Goal: Information Seeking & Learning: Understand process/instructions

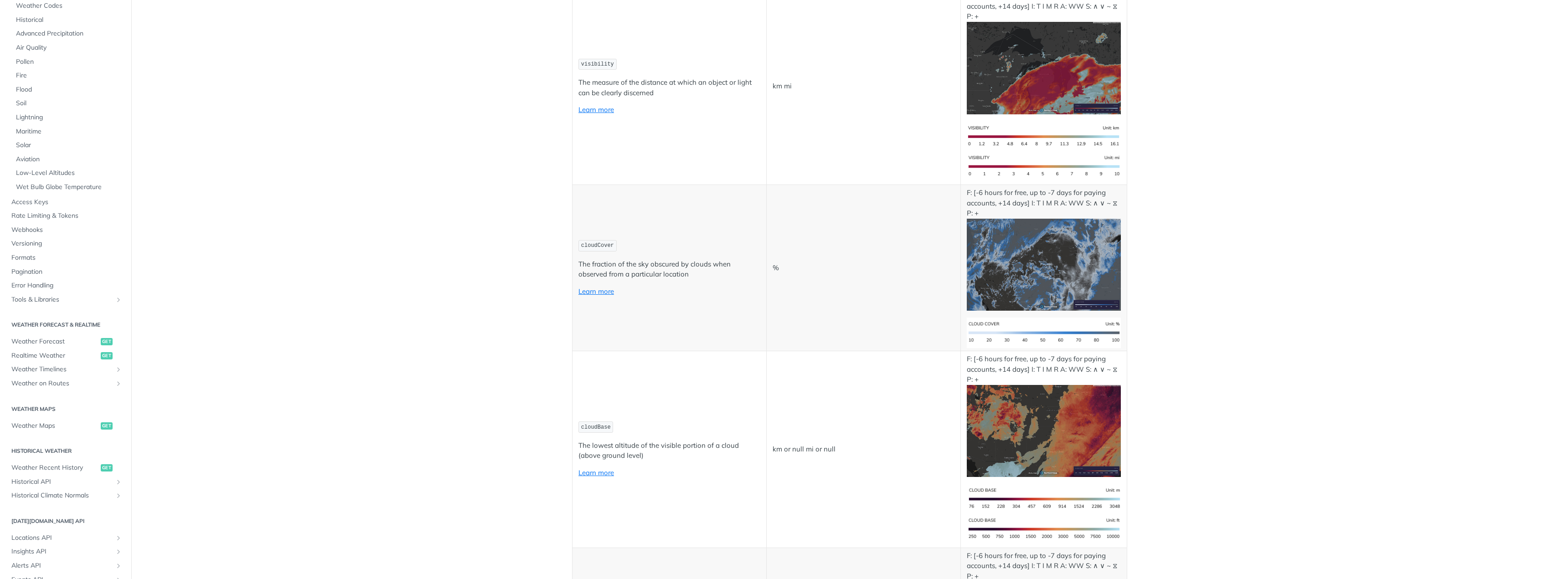
scroll to position [137, 0]
click at [70, 510] on span "Locations API" at bounding box center [62, 508] width 101 height 9
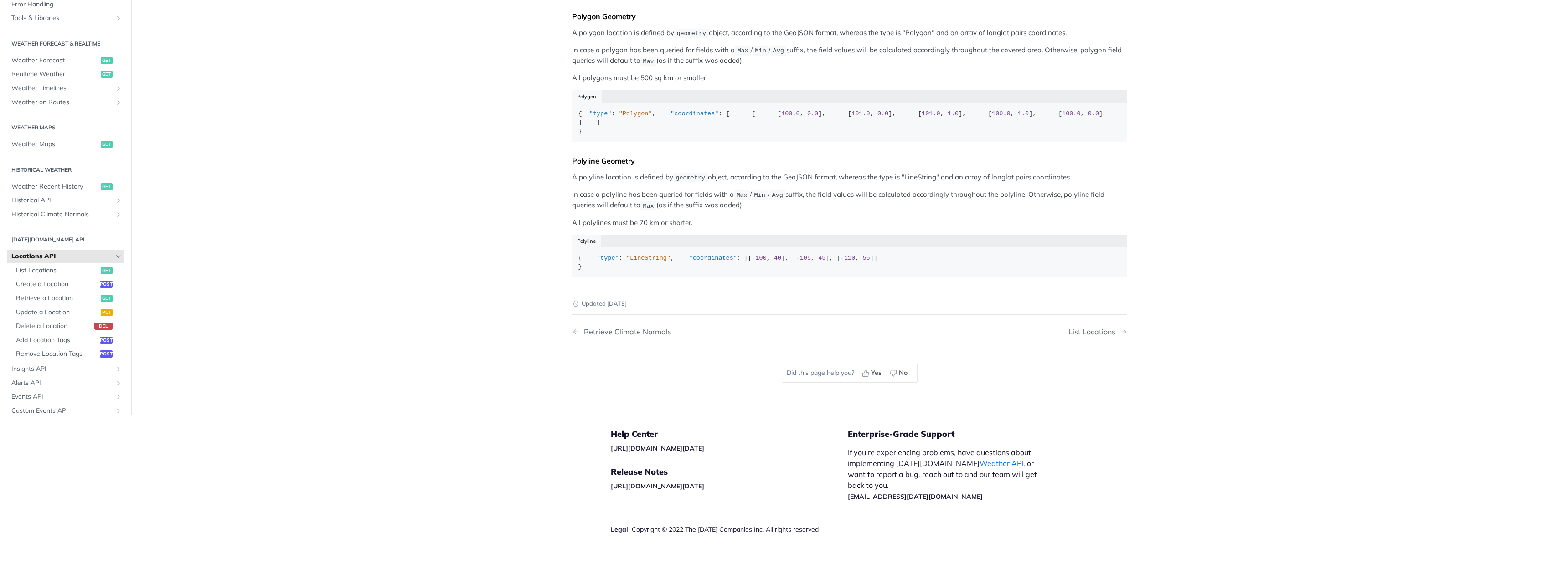
scroll to position [403, 0]
click at [694, 190] on p "In case a polyline has been queried for fields with a Max / Min / Avg suffix, t…" at bounding box center [850, 200] width 555 height 21
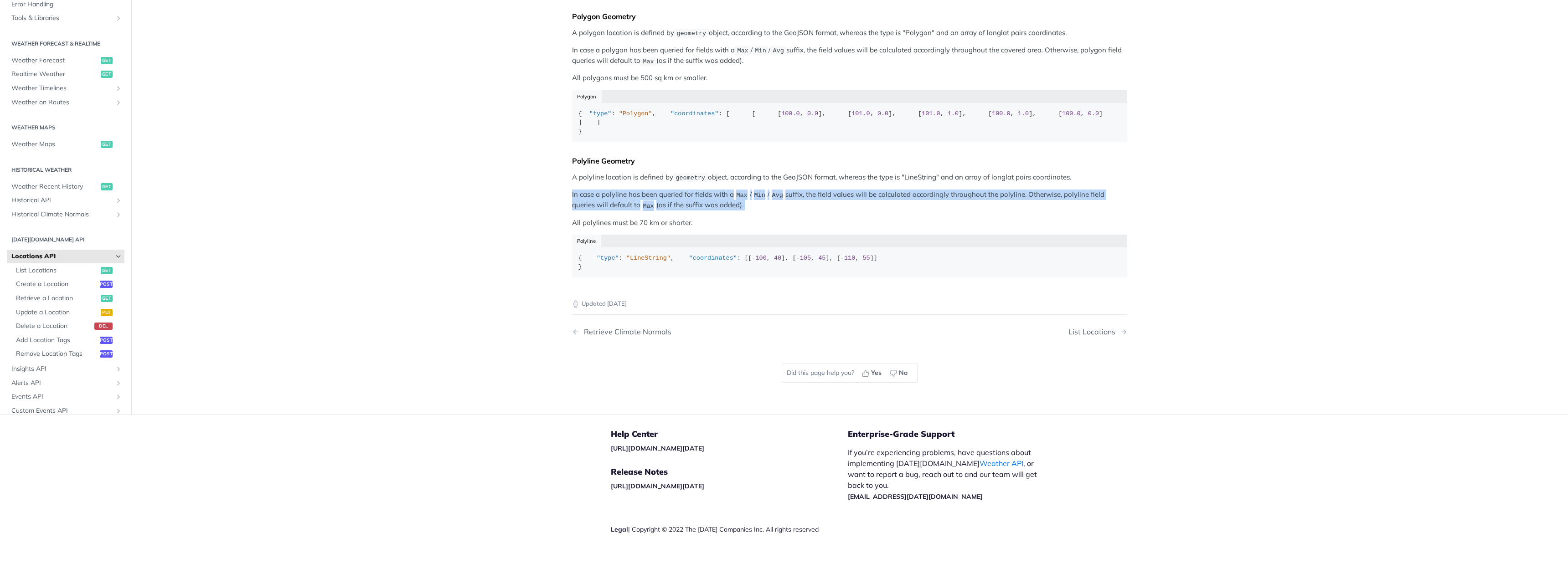
click at [694, 190] on p "In case a polyline has been queried for fields with a Max / Min / Avg suffix, t…" at bounding box center [850, 200] width 555 height 21
click at [693, 190] on p "In case a polyline has been queried for fields with a Max / Min / Avg suffix, t…" at bounding box center [850, 200] width 555 height 21
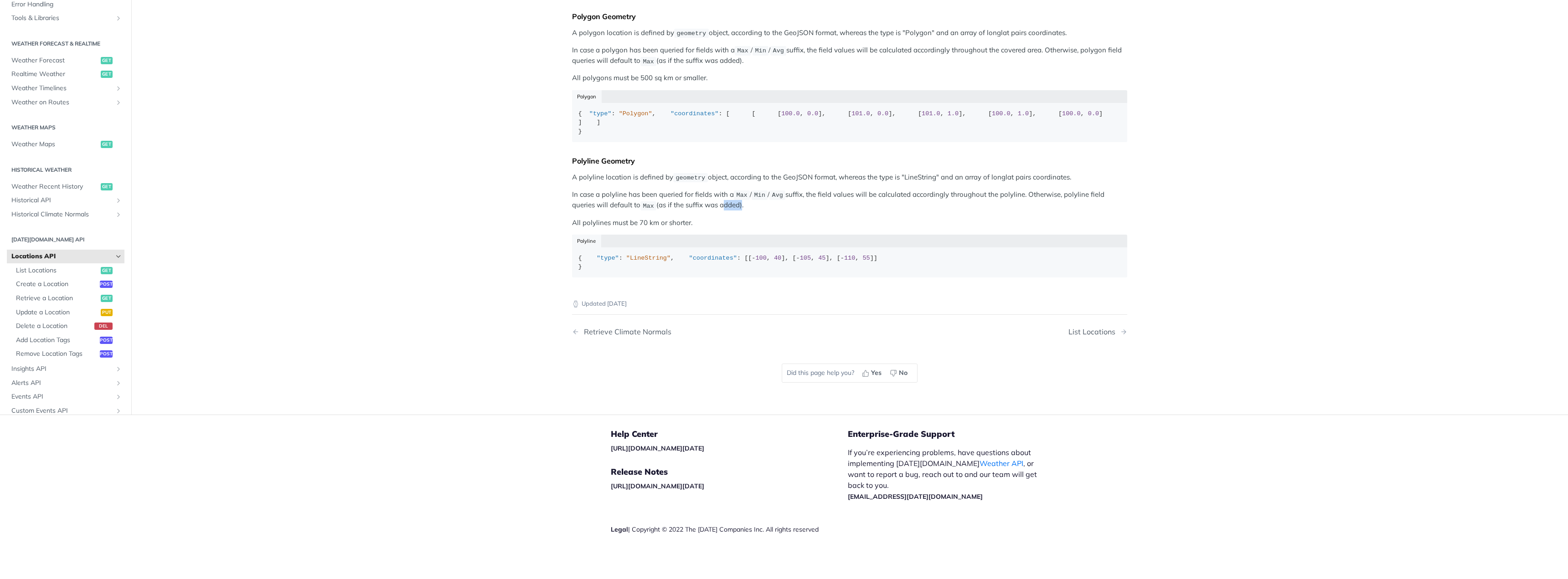
click at [693, 190] on p "In case a polyline has been queried for fields with a Max / Min / Avg suffix, t…" at bounding box center [850, 200] width 555 height 21
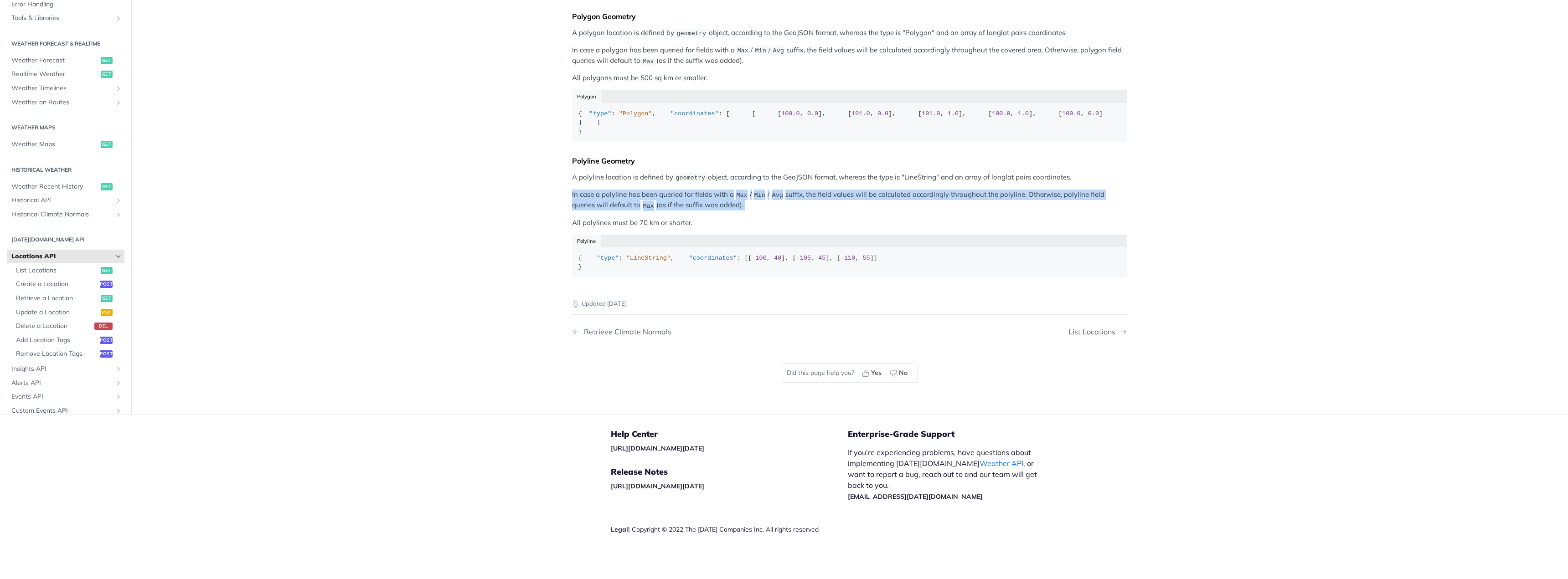
click at [693, 190] on p "In case a polyline has been queried for fields with a Max / Min / Avg suffix, t…" at bounding box center [850, 200] width 555 height 21
click at [726, 190] on p "In case a polyline has been queried for fields with a Max / Min / Avg suffix, t…" at bounding box center [850, 200] width 555 height 21
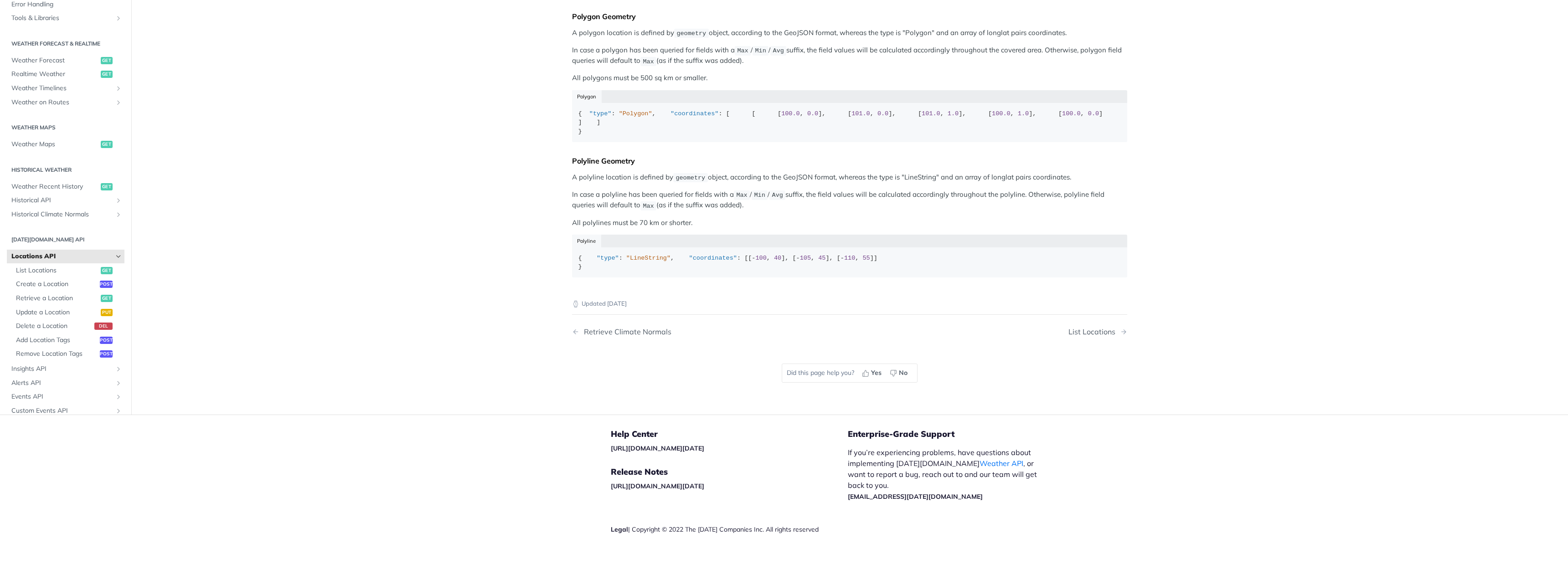
click at [792, 190] on p "In case a polyline has been queried for fields with a Max / Min / Avg suffix, t…" at bounding box center [850, 200] width 555 height 21
drag, startPoint x: 803, startPoint y: 177, endPoint x: 810, endPoint y: 191, distance: 15.7
click at [810, 191] on p "In case a polyline has been queried for fields with a Max / Min / Avg suffix, t…" at bounding box center [850, 200] width 555 height 21
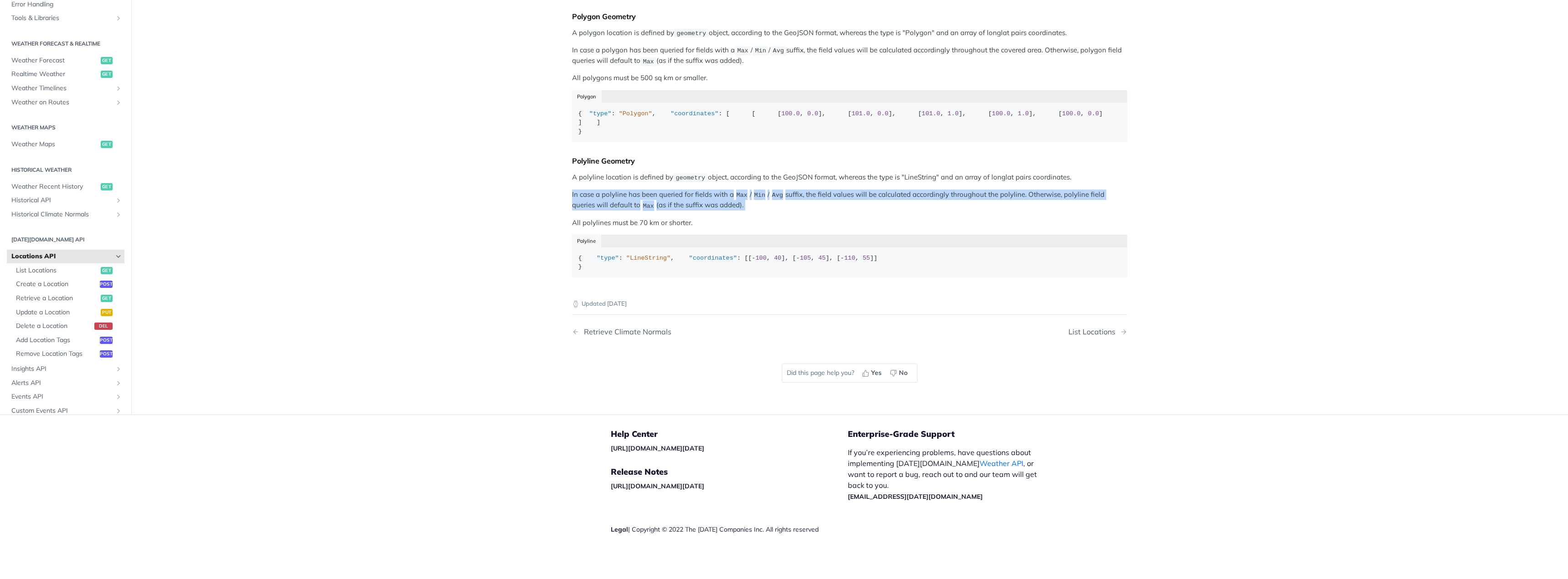
click at [810, 191] on p "In case a polyline has been queried for fields with a Max / Min / Avg suffix, t…" at bounding box center [850, 200] width 555 height 21
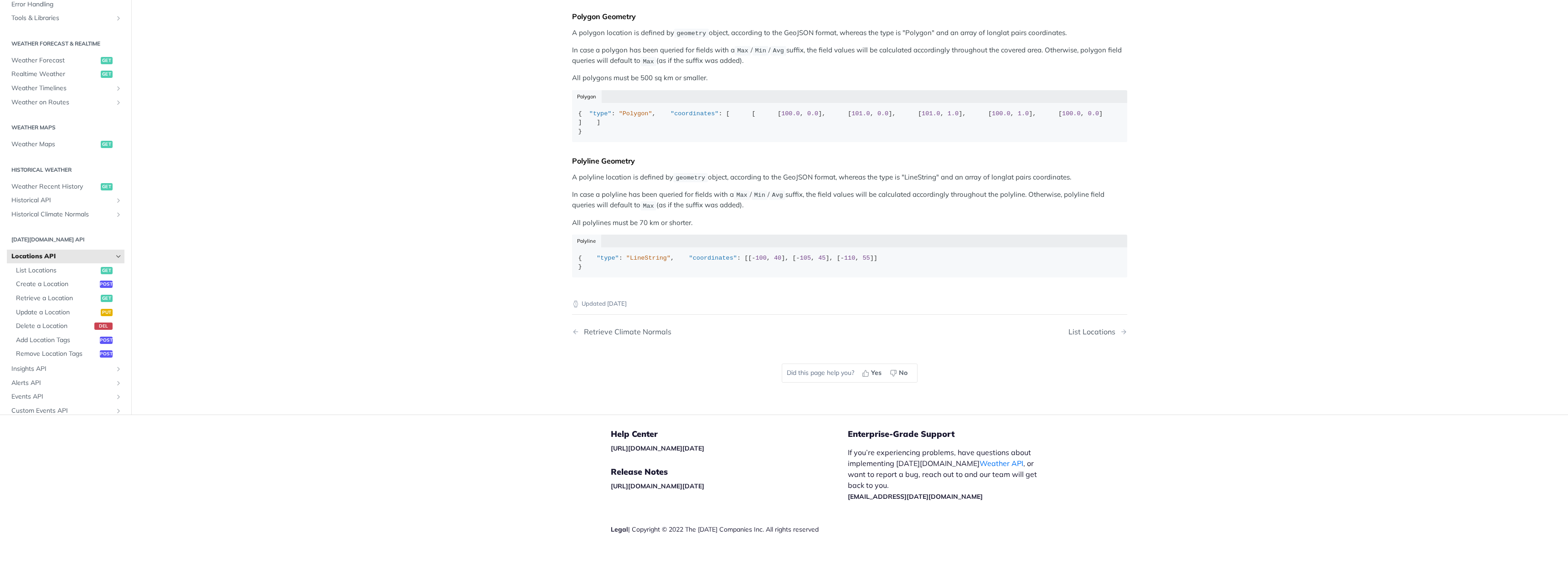
click at [819, 190] on p "In case a polyline has been queried for fields with a Max / Min / Avg suffix, t…" at bounding box center [850, 200] width 555 height 21
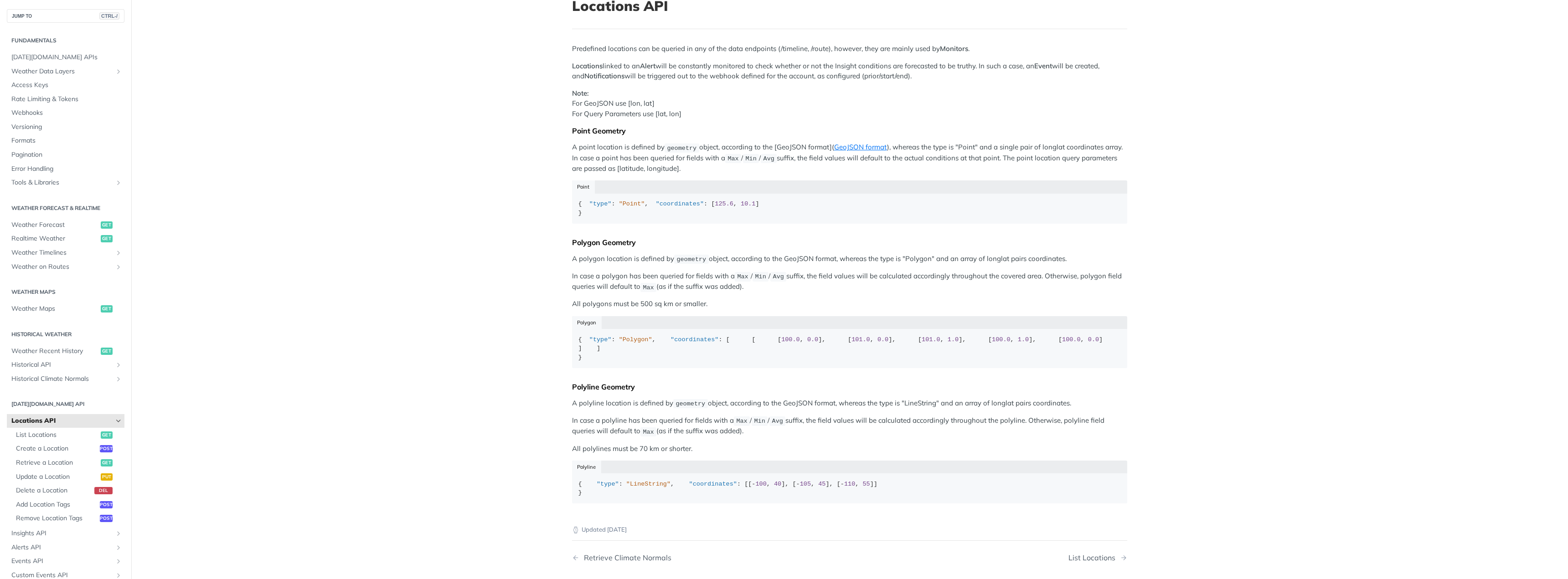
scroll to position [0, 0]
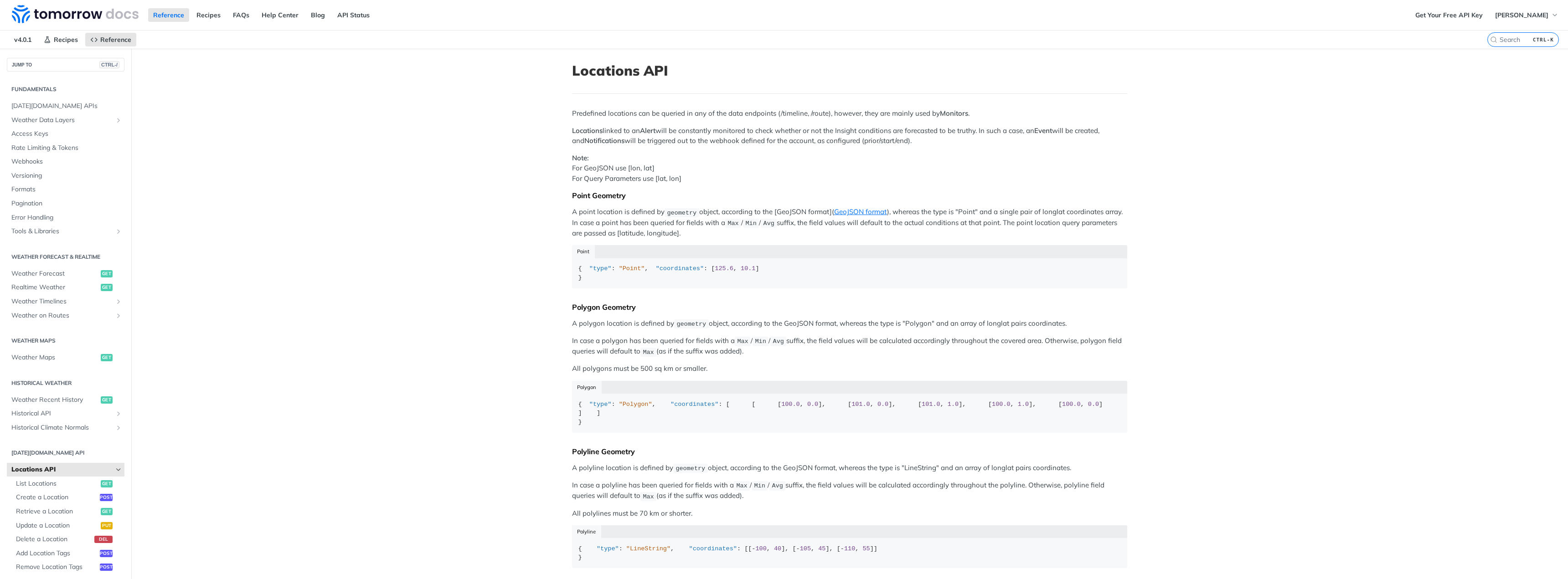
click at [773, 215] on p "A point location is defined by geometry object, according to the [GeoJSON forma…" at bounding box center [850, 223] width 555 height 32
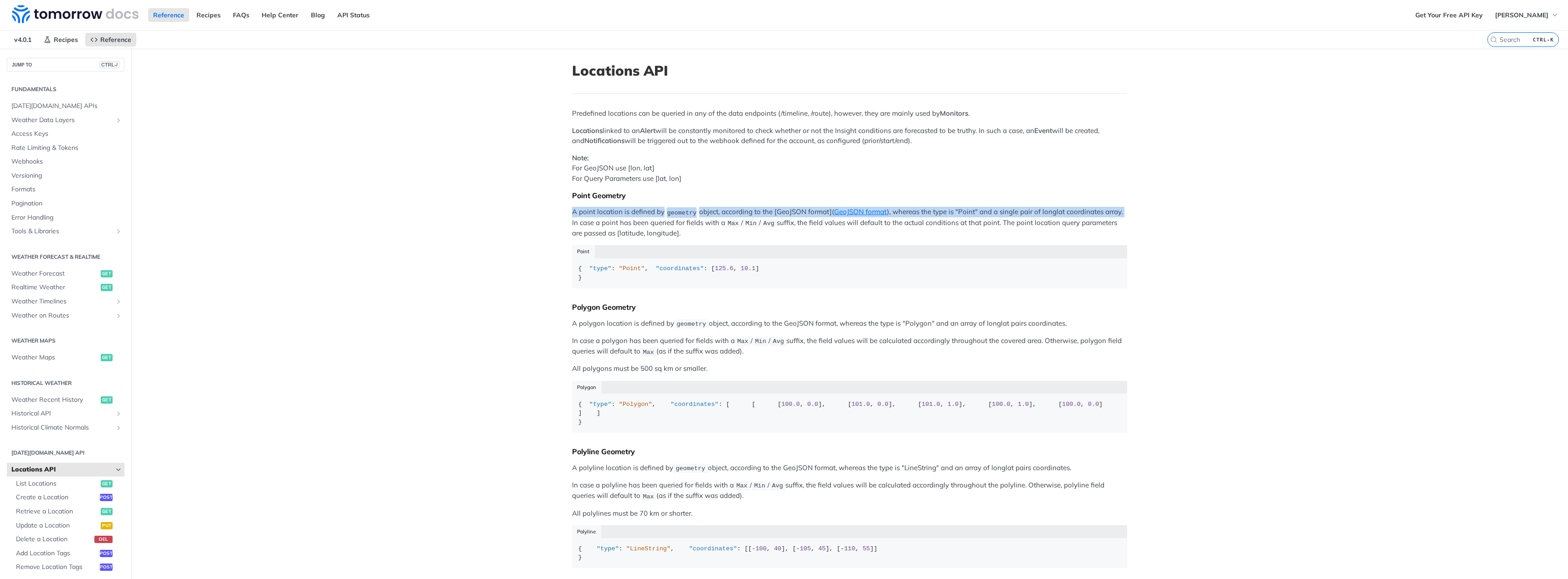
click at [773, 215] on p "A point location is defined by geometry object, according to the [GeoJSON forma…" at bounding box center [850, 223] width 555 height 32
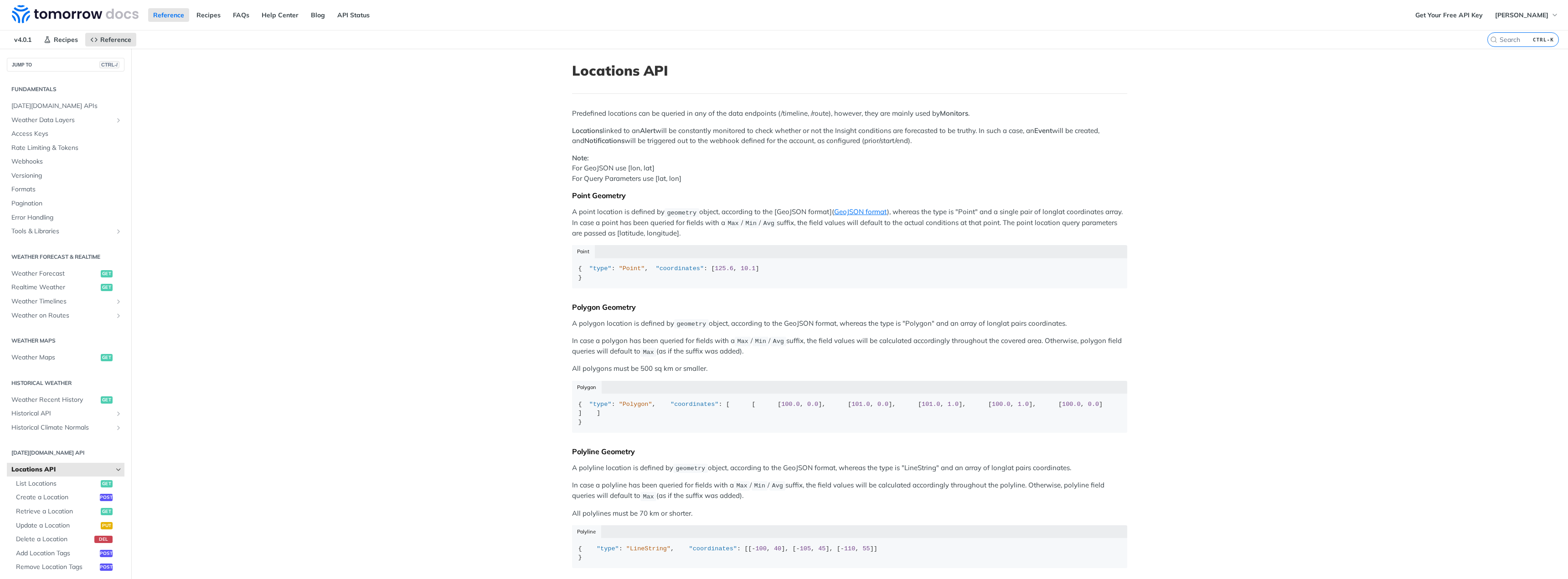
click at [734, 236] on p "A point location is defined by geometry object, according to the [GeoJSON forma…" at bounding box center [850, 223] width 555 height 32
click at [782, 246] on div "Point" at bounding box center [850, 251] width 555 height 13
click at [683, 220] on p "A point location is defined by geometry object, according to the [GeoJSON forma…" at bounding box center [850, 223] width 555 height 32
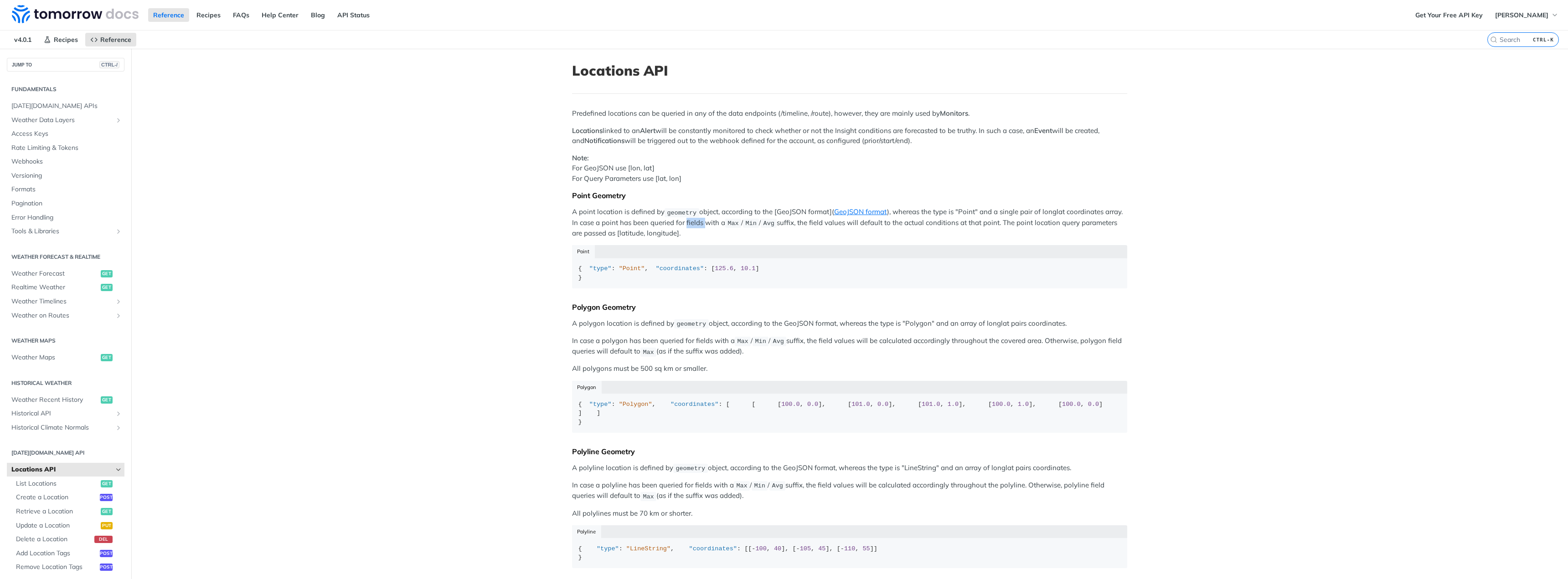
click at [683, 220] on p "A point location is defined by geometry object, according to the [GeoJSON forma…" at bounding box center [850, 223] width 555 height 32
click at [1014, 233] on p "A point location is defined by geometry object, according to the [GeoJSON forma…" at bounding box center [850, 223] width 555 height 32
click at [967, 227] on p "A point location is defined by geometry object, according to the [GeoJSON forma…" at bounding box center [850, 223] width 555 height 32
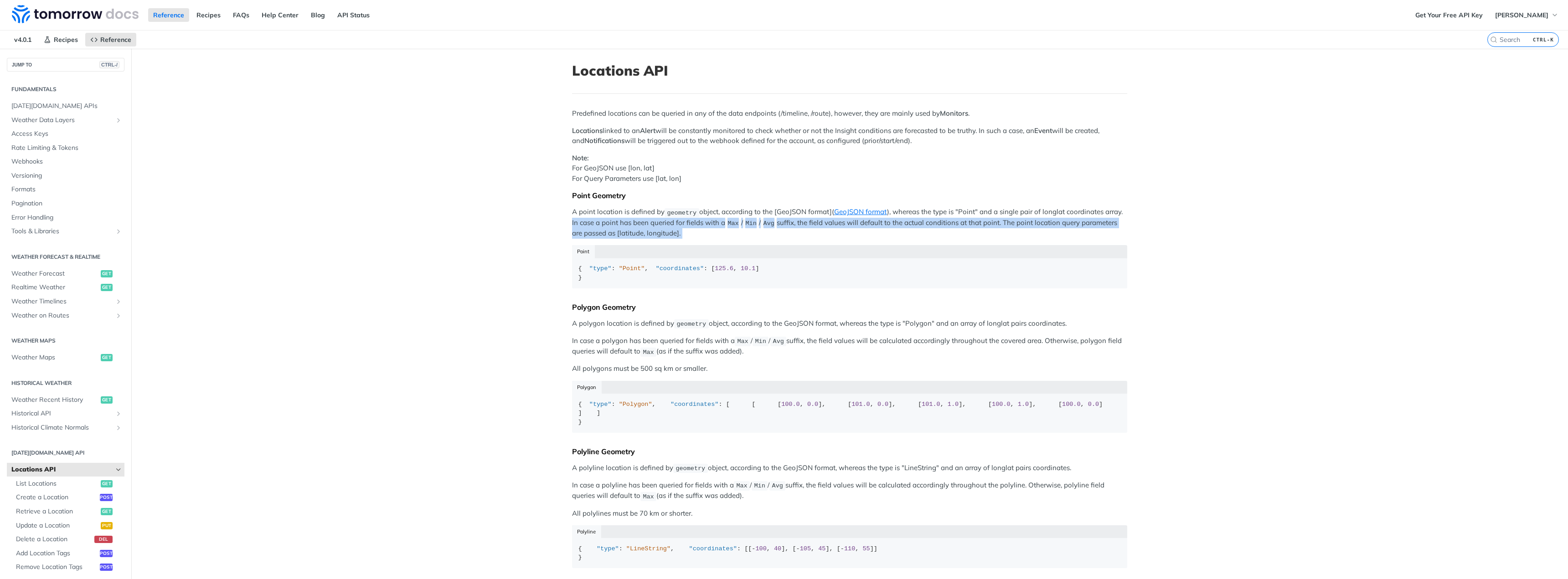
click at [967, 227] on p "A point location is defined by geometry object, according to the [GeoJSON forma…" at bounding box center [850, 223] width 555 height 32
click at [907, 227] on p "A point location is defined by geometry object, according to the [GeoJSON forma…" at bounding box center [850, 223] width 555 height 32
click at [751, 232] on p "A point location is defined by geometry object, according to the [GeoJSON forma…" at bounding box center [850, 223] width 555 height 32
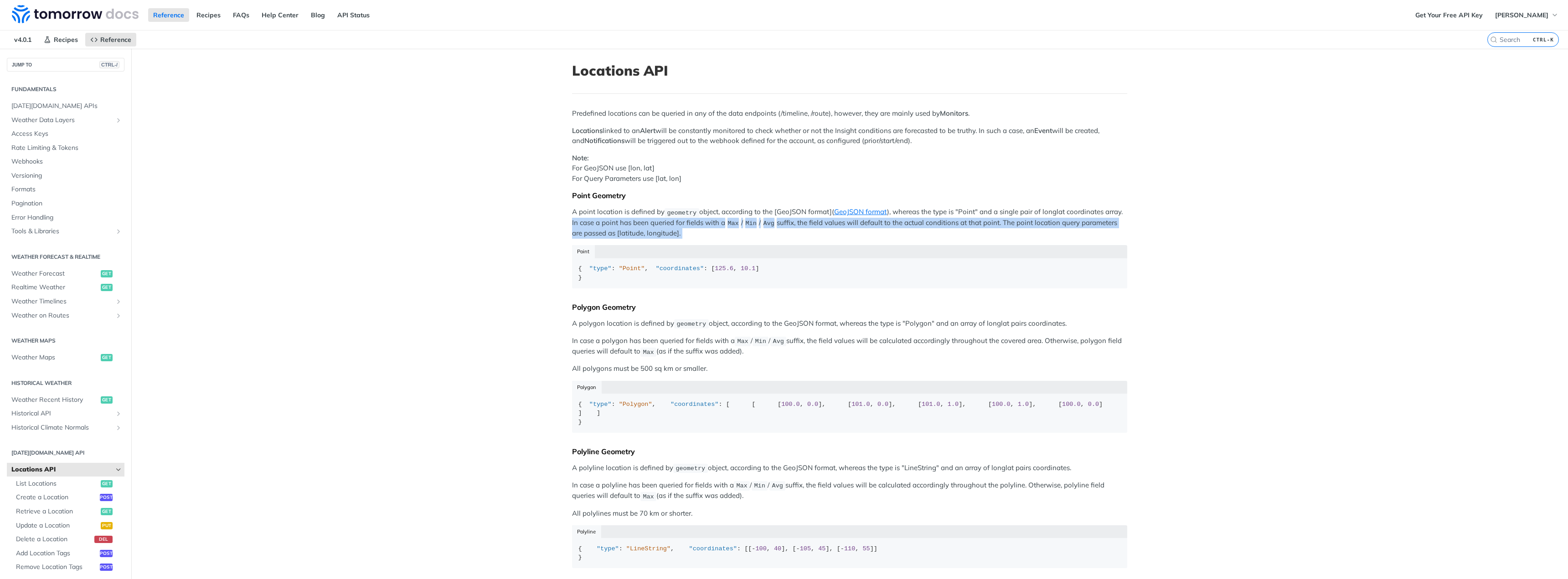
drag, startPoint x: 687, startPoint y: 232, endPoint x: 526, endPoint y: 206, distance: 163.1
click at [526, 206] on main "JUMP TO CTRL-/ Fundamentals [DATE][DOMAIN_NAME] APIs Weather Data Layers Core P…" at bounding box center [784, 376] width 1568 height 656
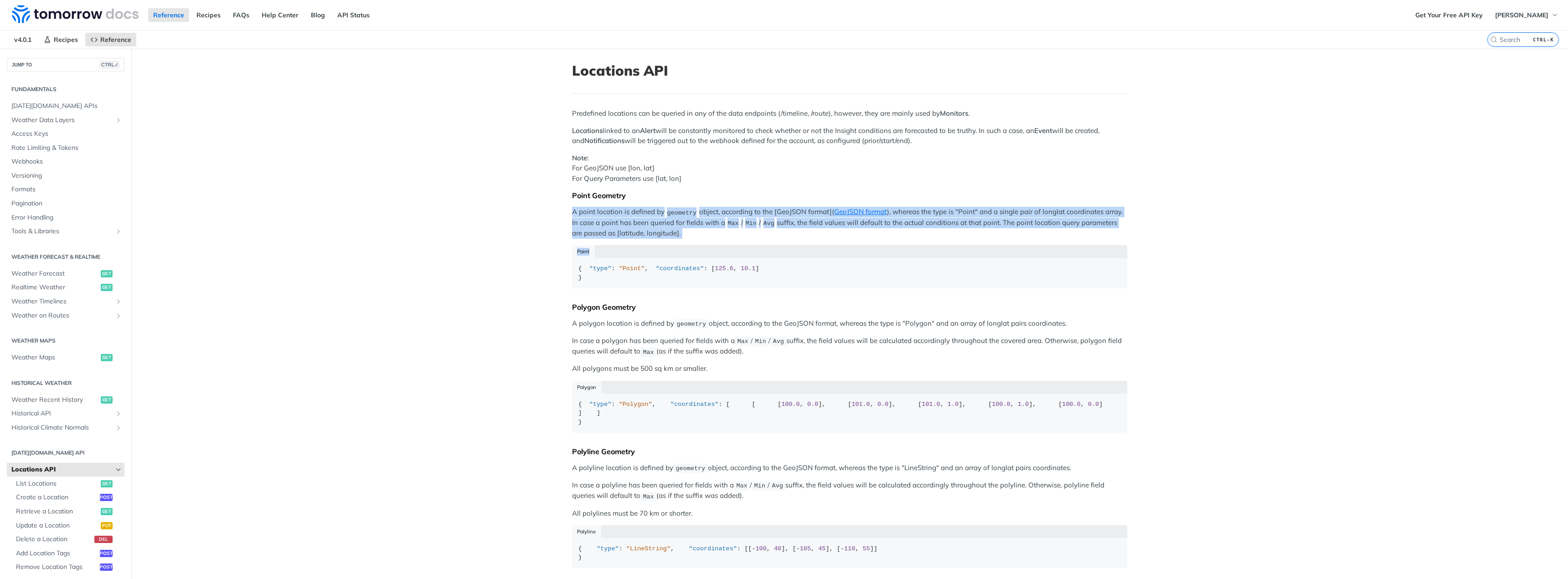
drag, startPoint x: 526, startPoint y: 206, endPoint x: 822, endPoint y: 241, distance: 298.1
click at [822, 241] on main "JUMP TO CTRL-/ Fundamentals [DATE][DOMAIN_NAME] APIs Weather Data Layers Core P…" at bounding box center [784, 376] width 1568 height 656
click at [823, 240] on div "Predefined locations can be queried in any of the data endpoints (/timeline, /r…" at bounding box center [850, 341] width 555 height 466
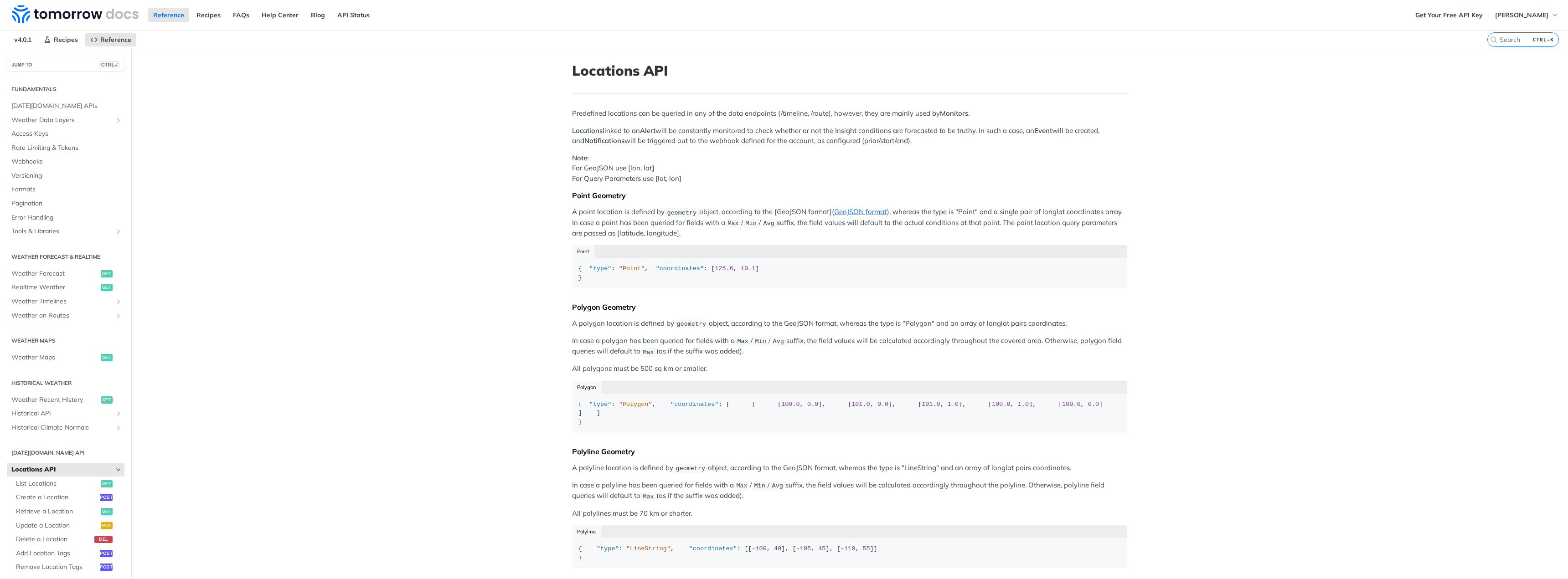
click at [606, 229] on p "A point location is defined by geometry object, according to the [GeoJSON forma…" at bounding box center [850, 223] width 555 height 32
click at [819, 235] on p "A point location is defined by geometry object, according to the [GeoJSON forma…" at bounding box center [850, 223] width 555 height 32
click at [769, 230] on p "A point location is defined by geometry object, according to the [GeoJSON forma…" at bounding box center [850, 223] width 555 height 32
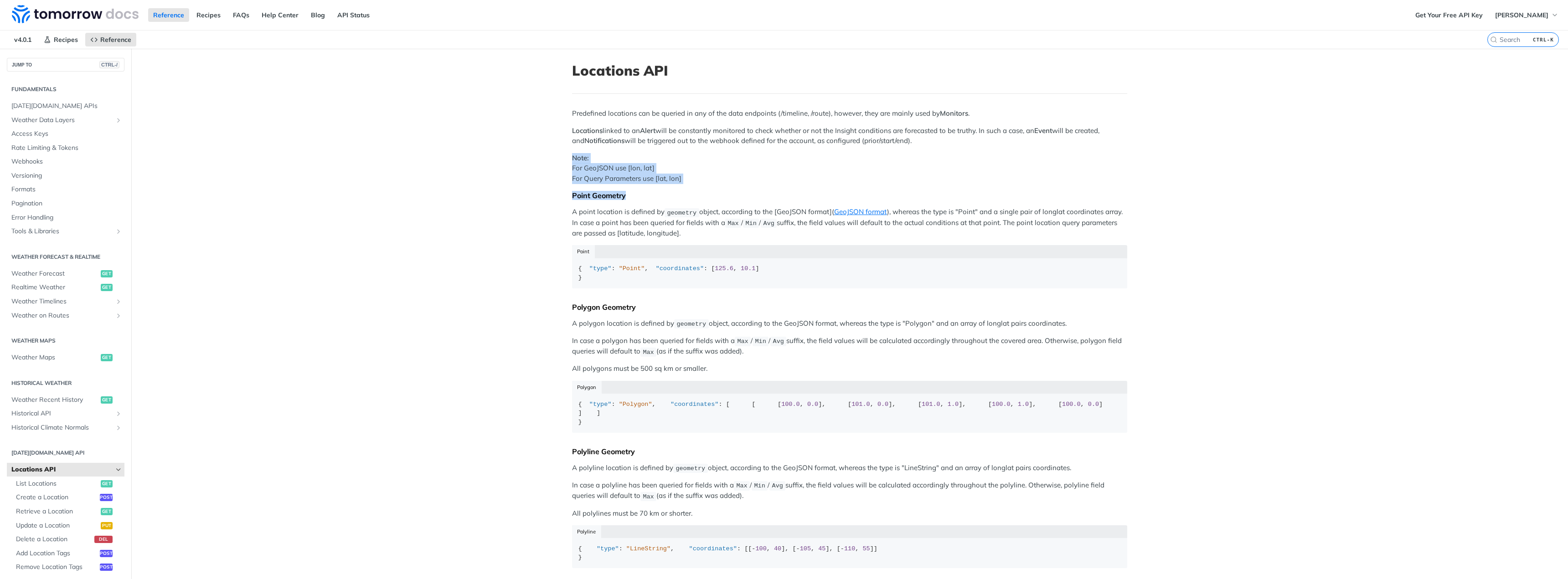
drag, startPoint x: 709, startPoint y: 184, endPoint x: 532, endPoint y: 156, distance: 179.2
click at [532, 156] on main "JUMP TO CTRL-/ Fundamentals [DATE][DOMAIN_NAME] APIs Weather Data Layers Core P…" at bounding box center [784, 376] width 1568 height 656
drag, startPoint x: 531, startPoint y: 161, endPoint x: 512, endPoint y: 182, distance: 28.3
click at [512, 182] on main "JUMP TO CTRL-/ Fundamentals [DATE][DOMAIN_NAME] APIs Weather Data Layers Core P…" at bounding box center [784, 376] width 1568 height 656
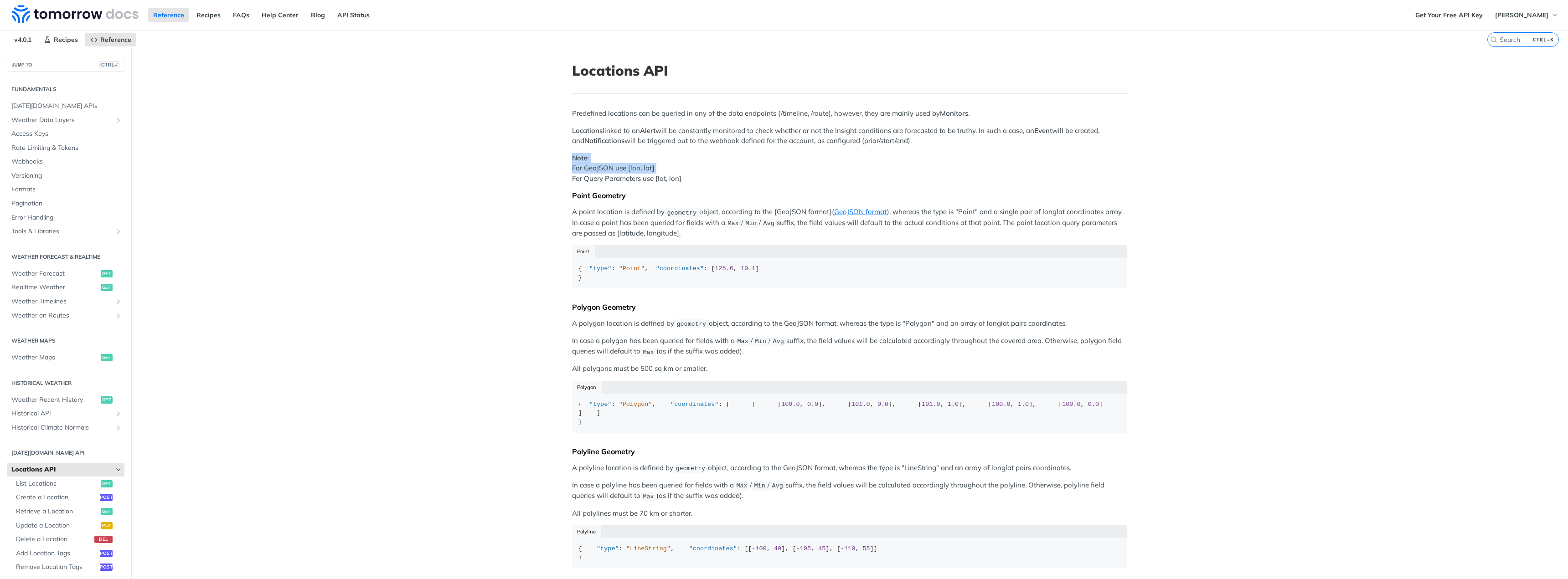
click at [512, 182] on main "JUMP TO CTRL-/ Fundamentals [DATE][DOMAIN_NAME] APIs Weather Data Layers Core P…" at bounding box center [784, 376] width 1568 height 656
drag, startPoint x: 529, startPoint y: 165, endPoint x: 514, endPoint y: 190, distance: 29.2
click at [514, 190] on main "JUMP TO CTRL-/ Fundamentals [DATE][DOMAIN_NAME] APIs Weather Data Layers Core P…" at bounding box center [784, 376] width 1568 height 656
drag, startPoint x: 523, startPoint y: 169, endPoint x: 514, endPoint y: 190, distance: 22.8
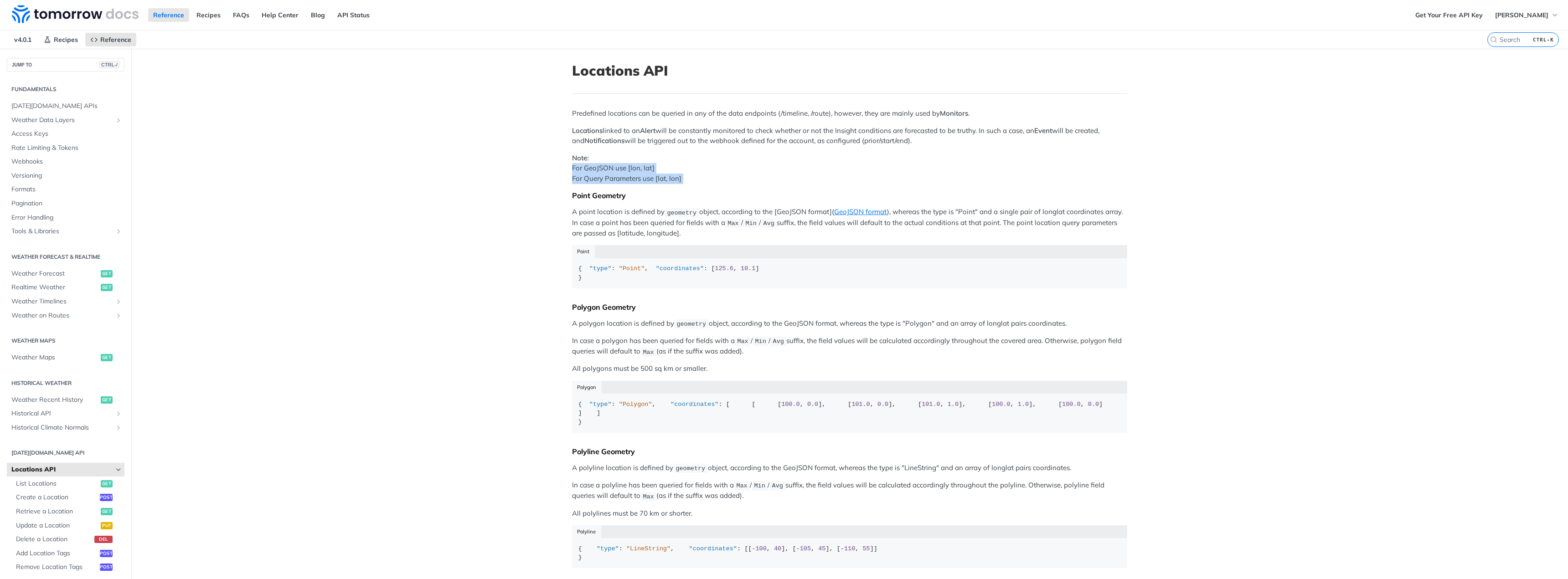
click at [514, 190] on main "JUMP TO CTRL-/ Fundamentals [DATE][DOMAIN_NAME] APIs Weather Data Layers Core P…" at bounding box center [784, 376] width 1568 height 656
drag, startPoint x: 520, startPoint y: 168, endPoint x: 509, endPoint y: 189, distance: 23.7
click at [509, 189] on main "JUMP TO CTRL-/ Fundamentals [DATE][DOMAIN_NAME] APIs Weather Data Layers Core P…" at bounding box center [784, 376] width 1568 height 656
